Goal: Understand process/instructions: Learn how to perform a task or action

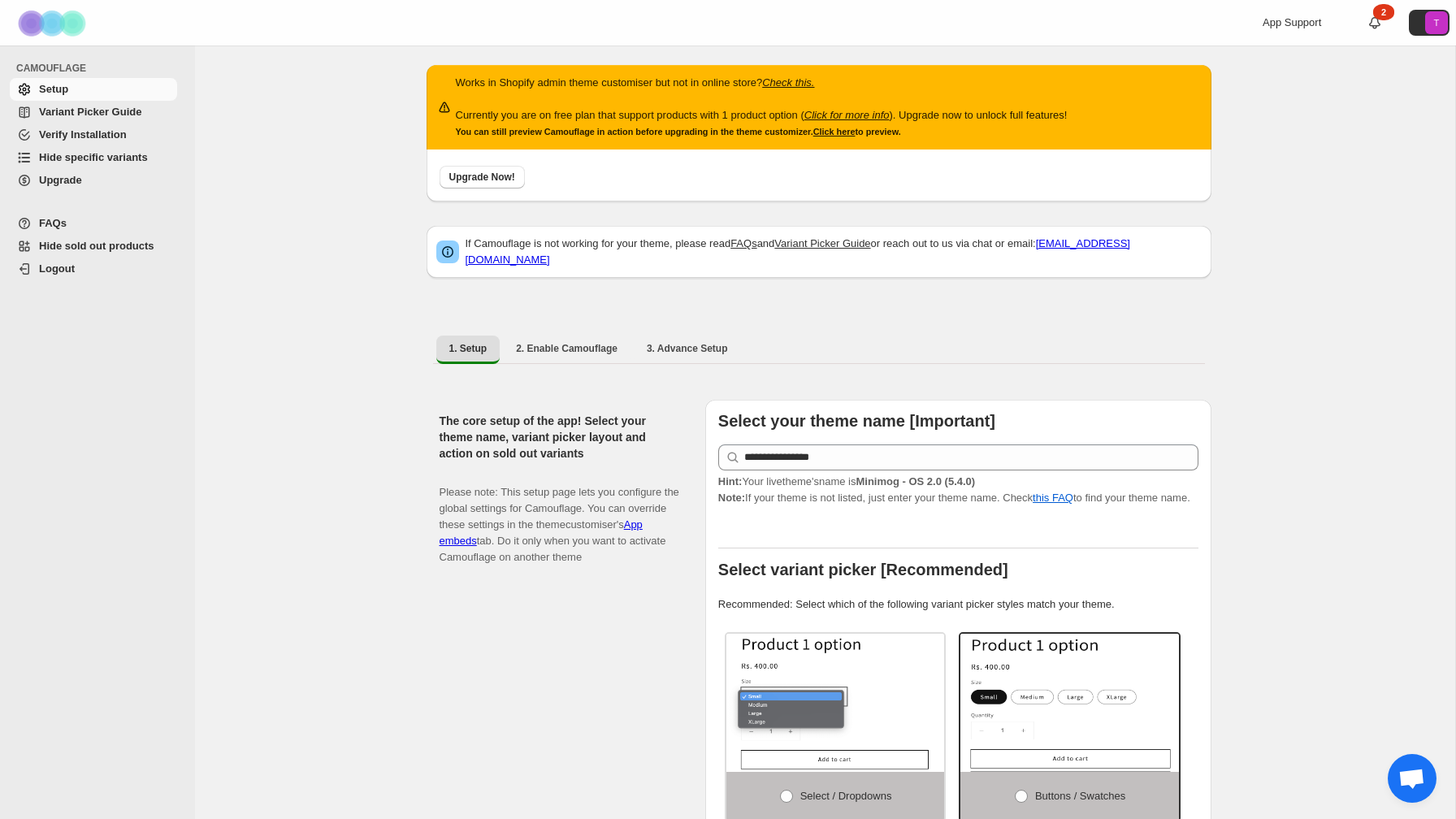
click at [100, 109] on span "Variant Picker Guide" at bounding box center [90, 111] width 102 height 12
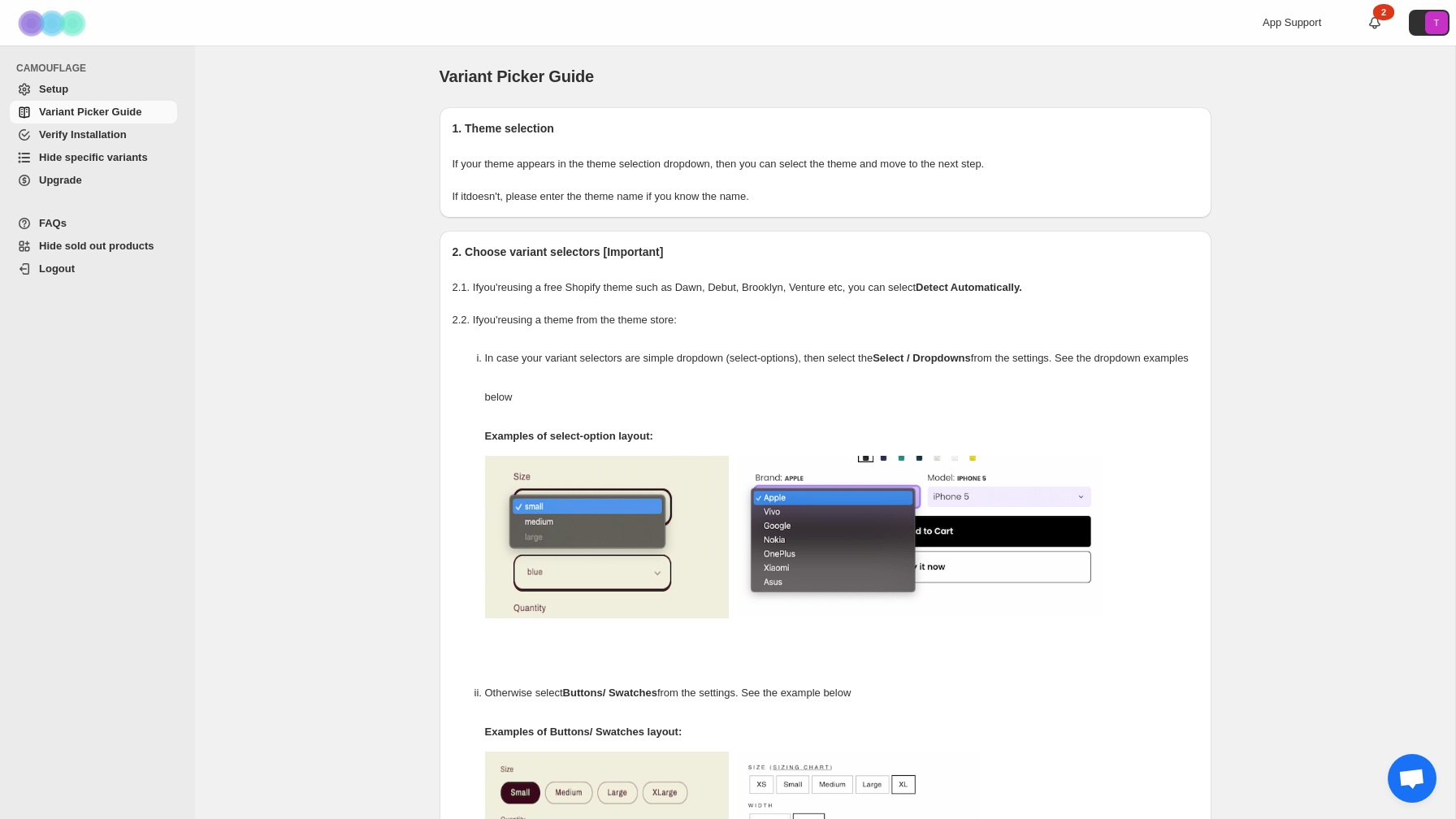
click at [109, 137] on span "Verify Installation" at bounding box center [83, 134] width 88 height 12
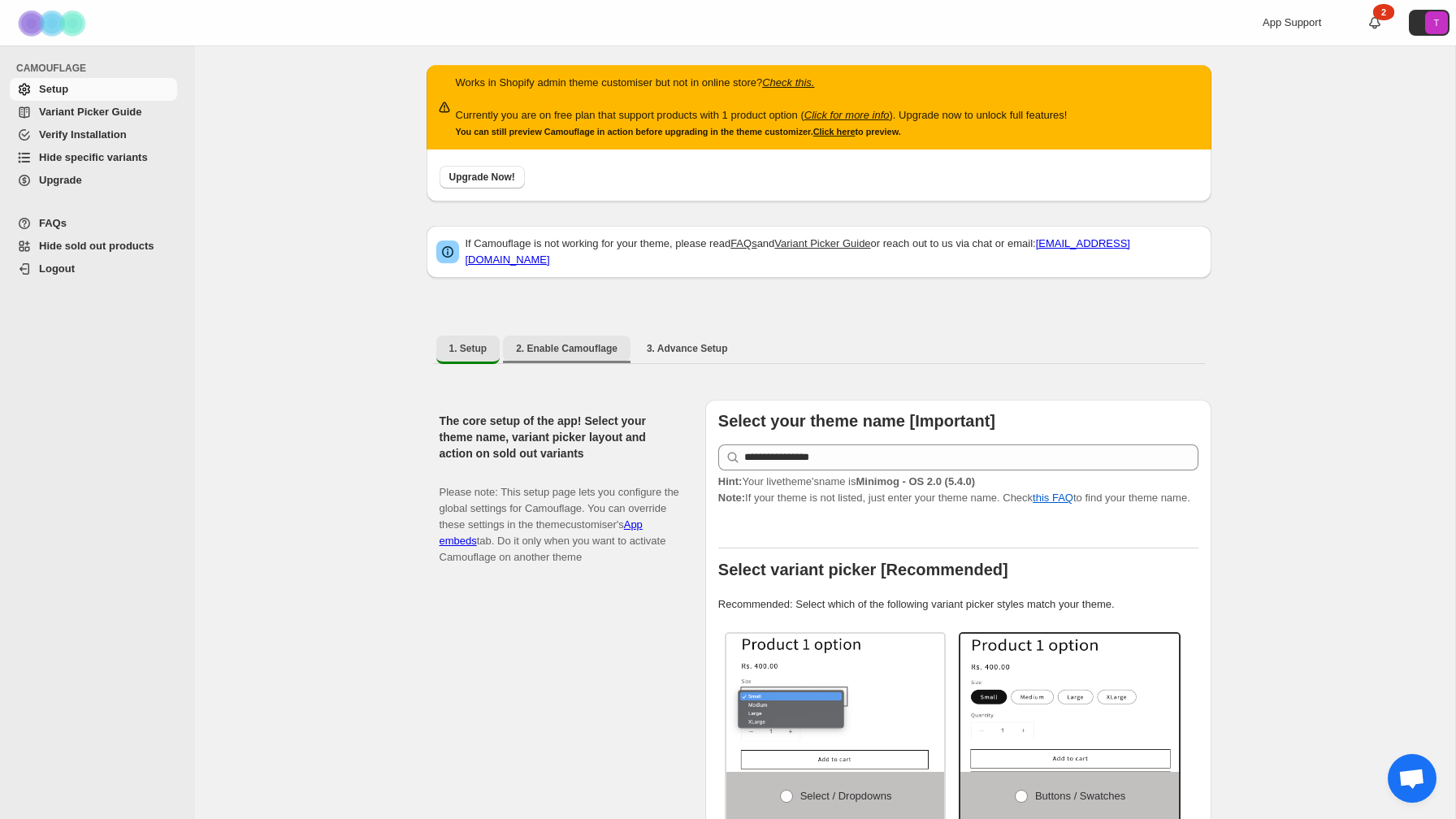
click at [562, 342] on span "2. Enable Camouflage" at bounding box center [566, 349] width 101 height 13
select select "**********"
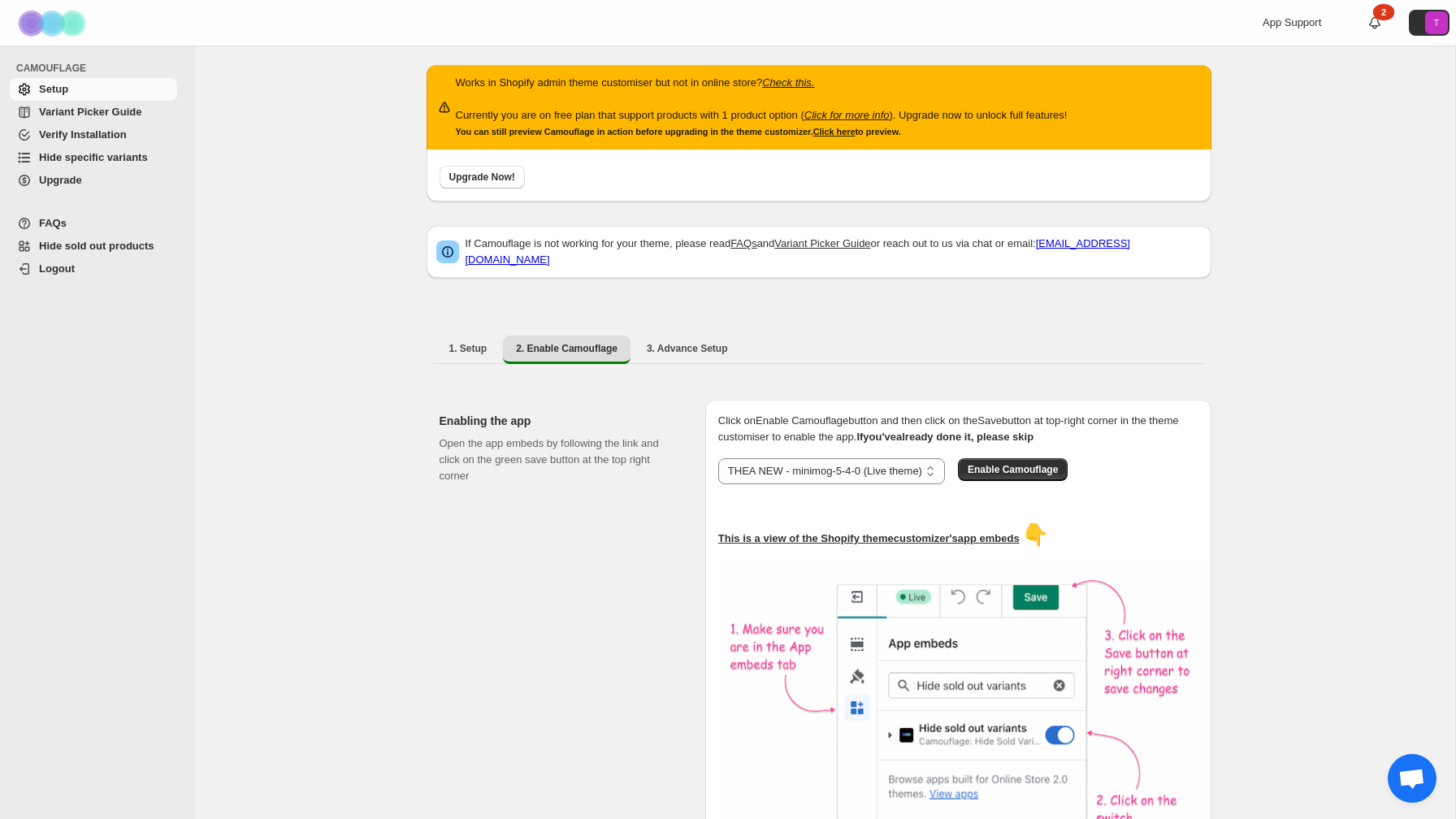
click at [92, 158] on span "Hide specific variants" at bounding box center [93, 157] width 109 height 12
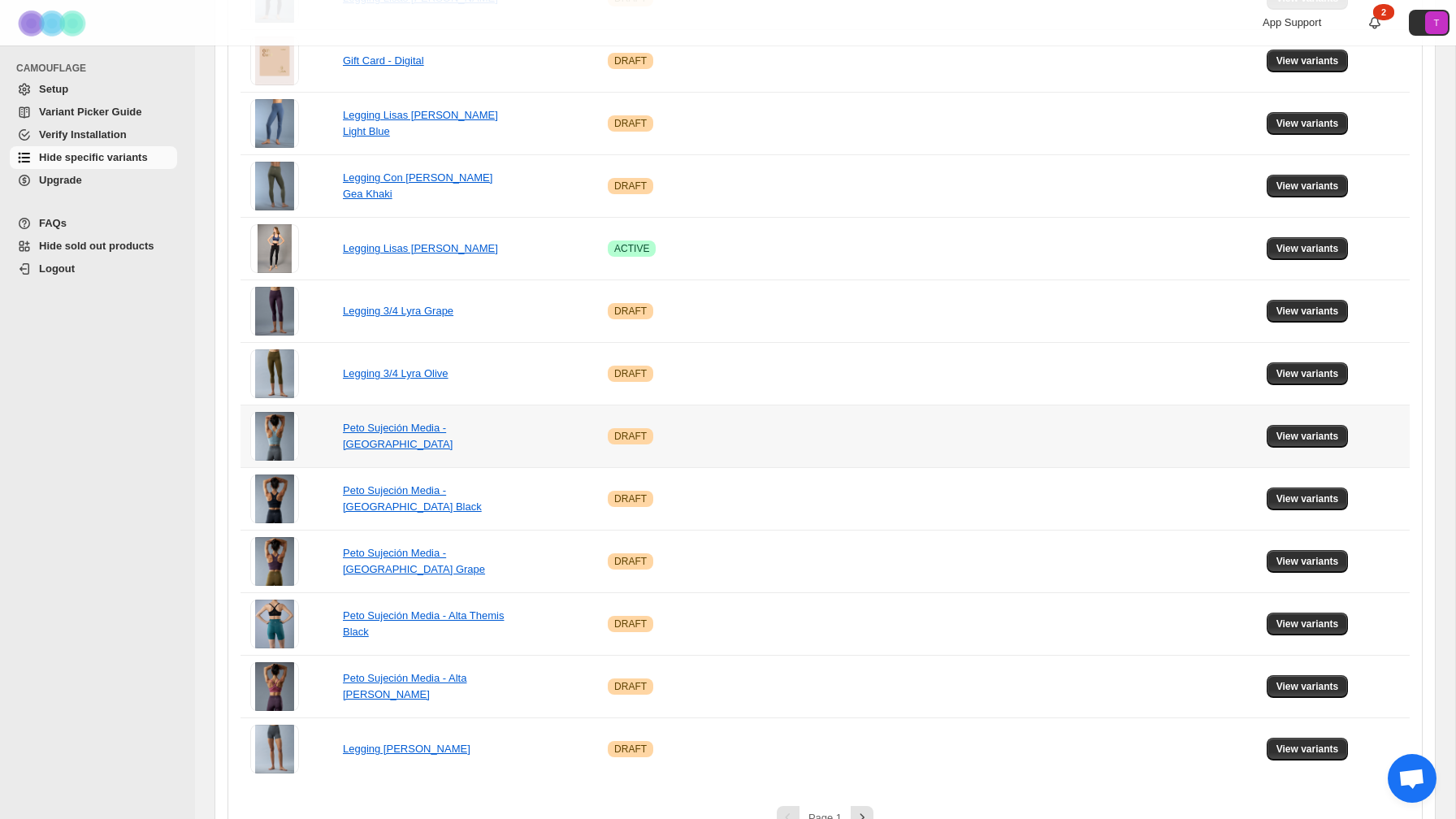
scroll to position [1044, 0]
